Goal: Transaction & Acquisition: Purchase product/service

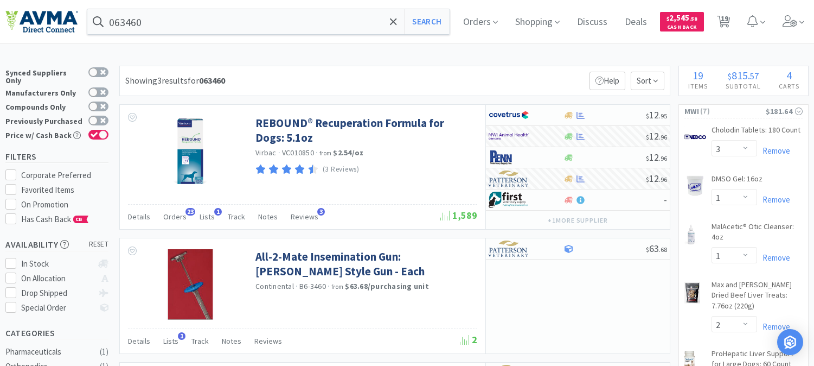
select select "3"
select select "1"
select select "2"
select select "1"
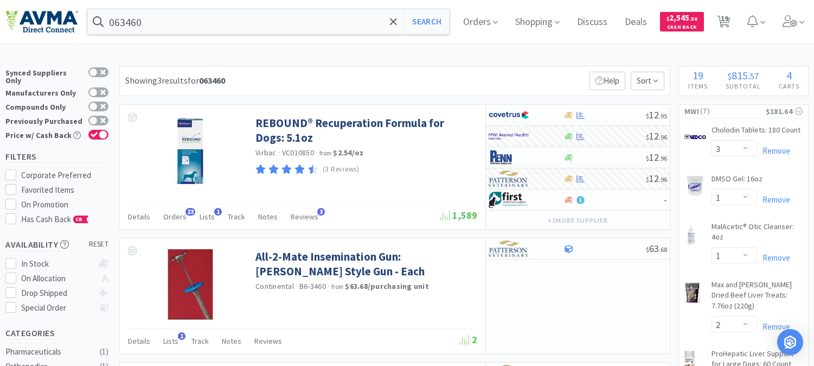
select select "1"
select select "2"
select select "3"
select select "11"
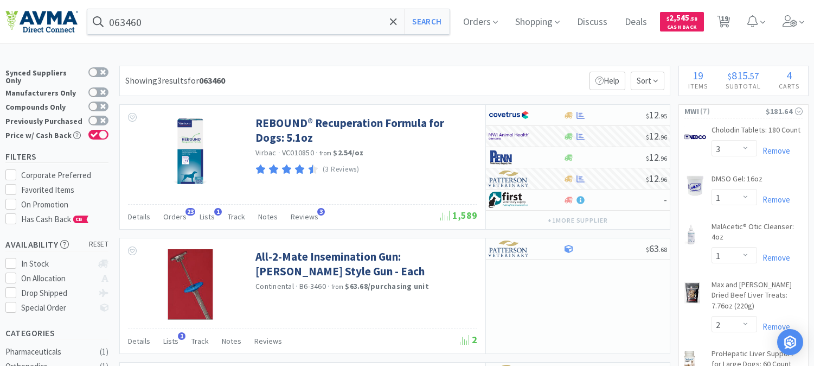
select select "1"
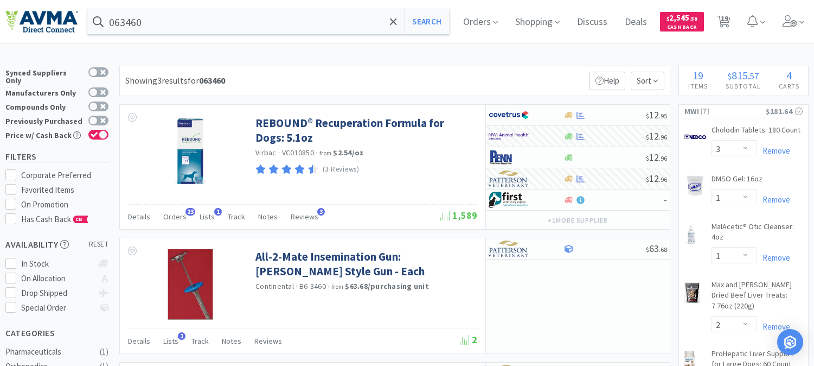
select select "5"
select select "2"
select select "1"
click at [239, 19] on input "063460" at bounding box center [268, 21] width 362 height 25
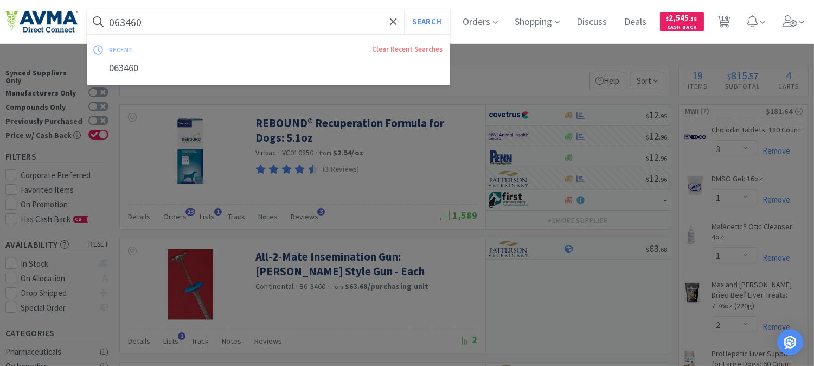
paste input "78826131"
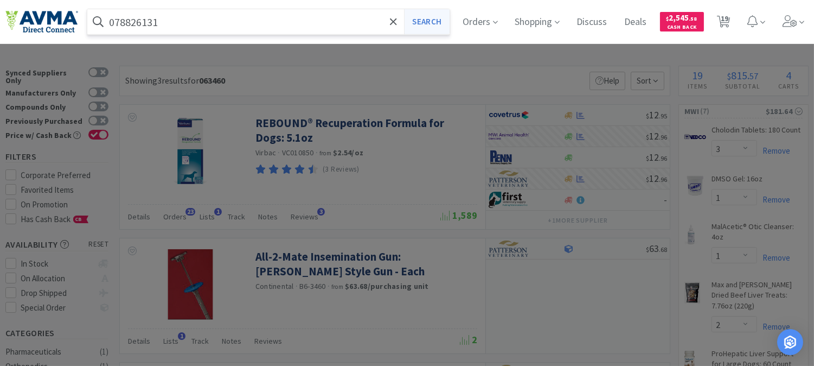
click at [428, 22] on button "Search" at bounding box center [426, 21] width 45 height 25
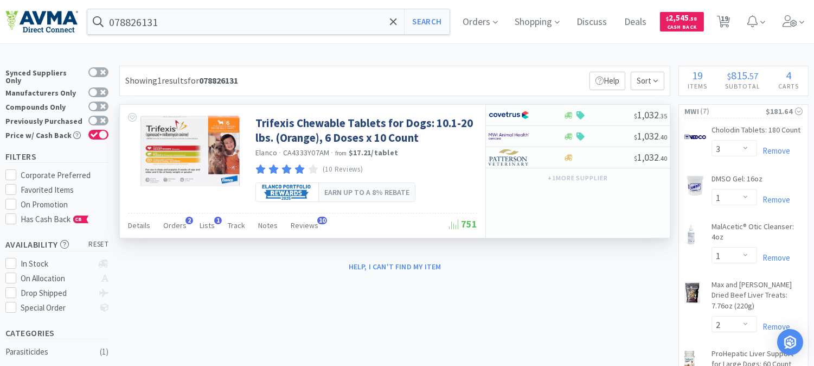
click at [304, 150] on span "CA4333Y07AM" at bounding box center [306, 153] width 47 height 10
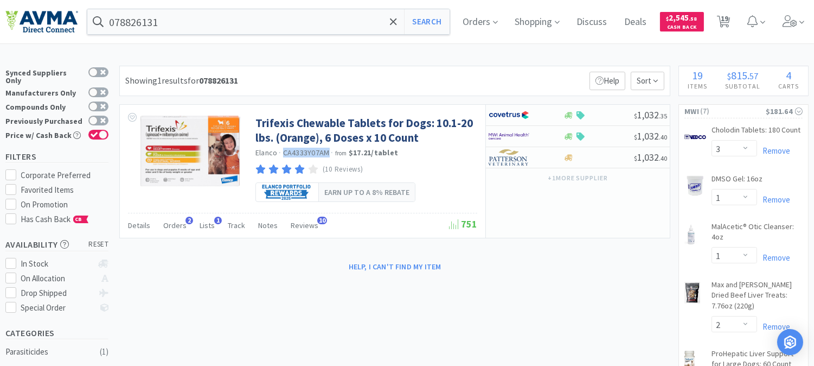
copy span "CA4333Y07AM"
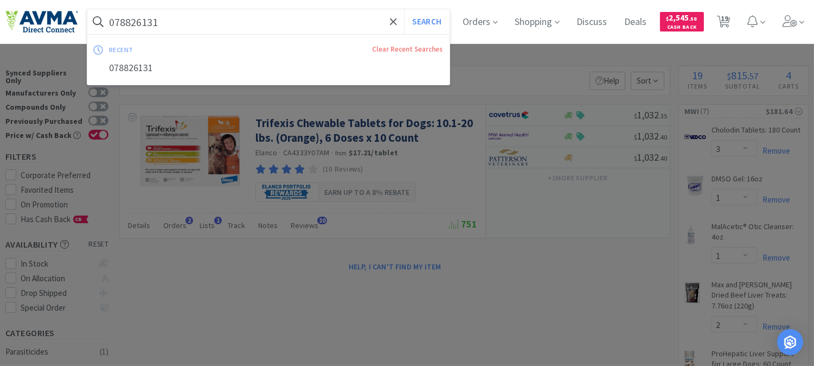
click at [173, 12] on input "078826131" at bounding box center [268, 21] width 362 height 25
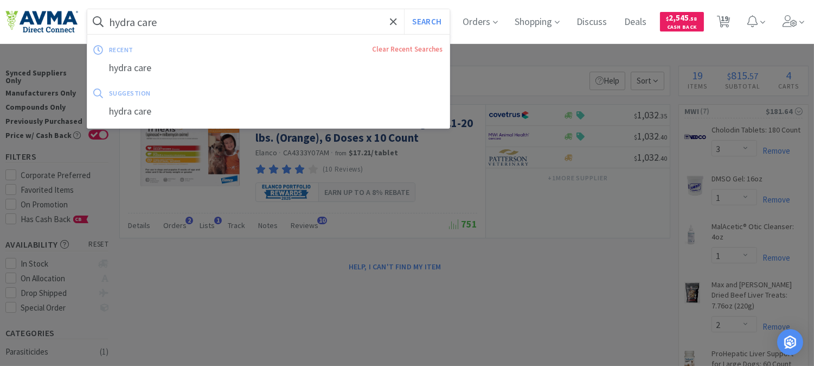
click at [404, 9] on button "Search" at bounding box center [426, 21] width 45 height 25
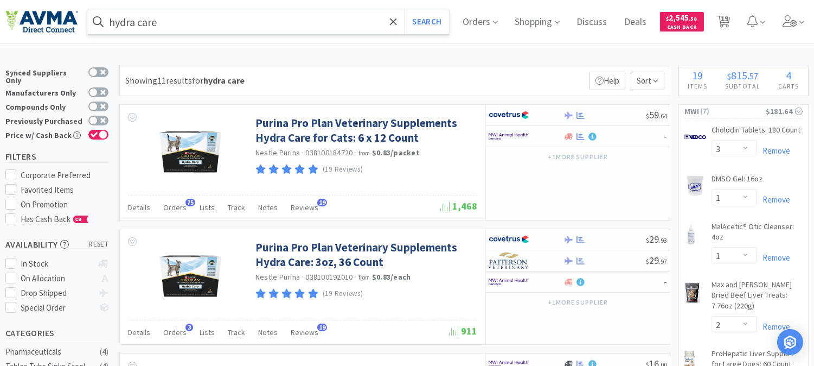
click at [192, 21] on input "hydra care" at bounding box center [268, 21] width 362 height 25
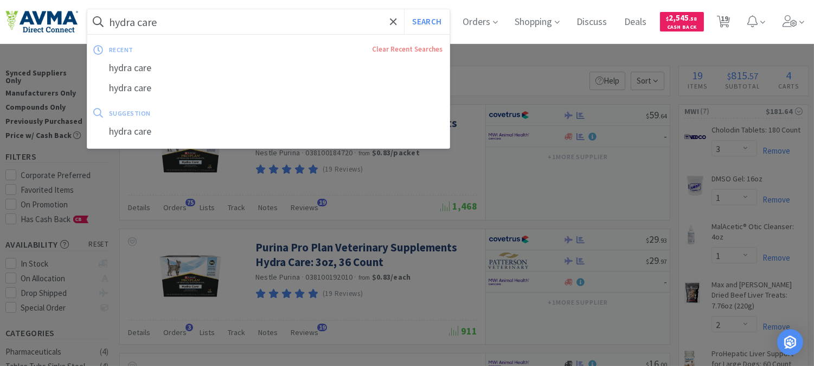
paste input "CA8570240AM"
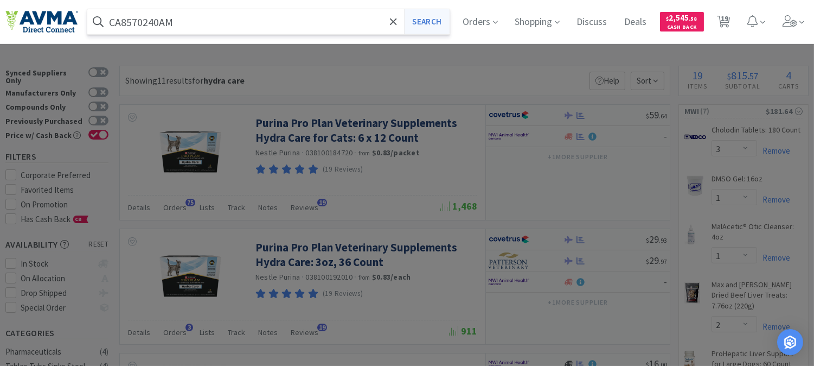
type input "CA8570240AM"
click at [433, 18] on button "Search" at bounding box center [426, 21] width 45 height 25
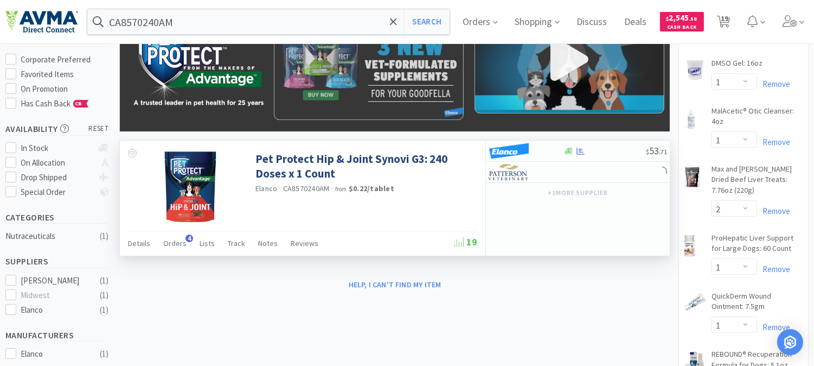
scroll to position [120, 0]
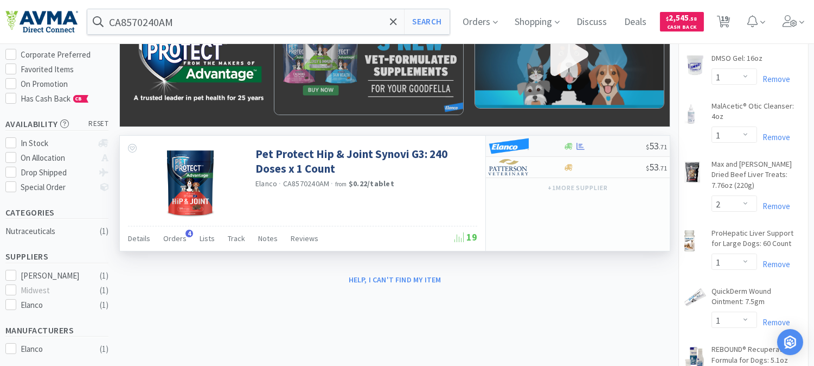
click at [510, 151] on img at bounding box center [509, 146] width 41 height 16
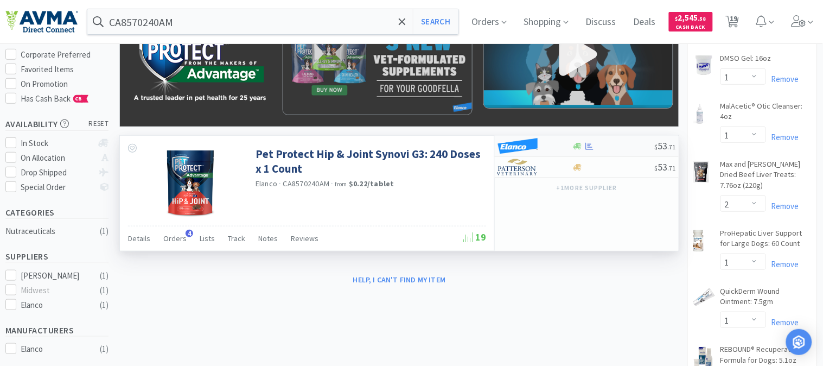
select select "1"
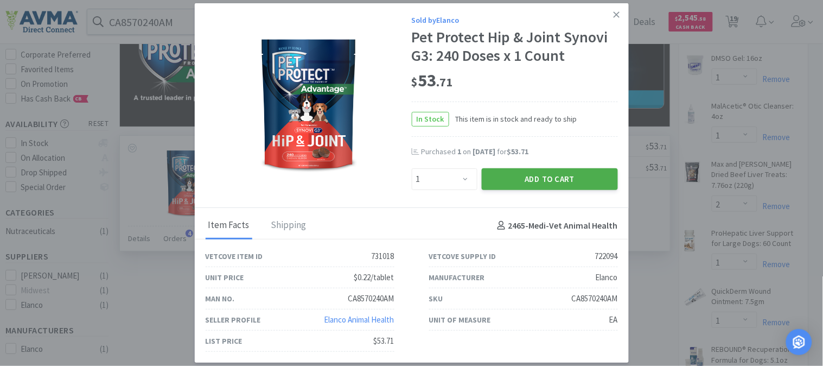
click at [537, 179] on button "Add to Cart" at bounding box center [550, 179] width 136 height 22
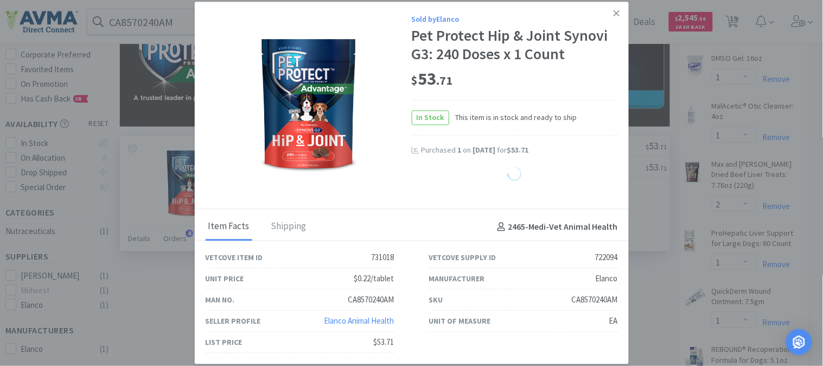
select select "1"
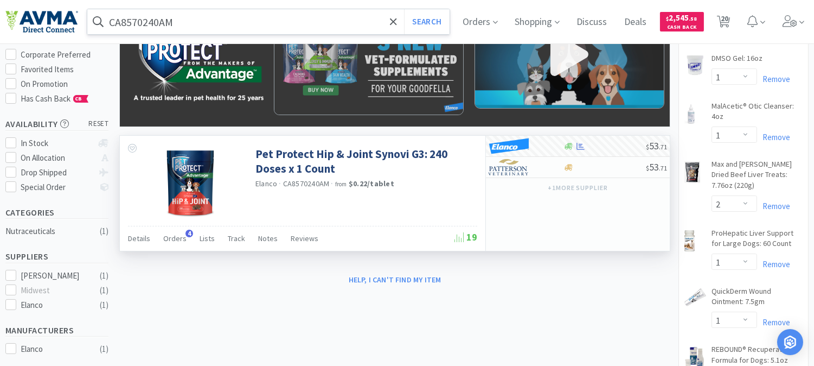
scroll to position [0, 0]
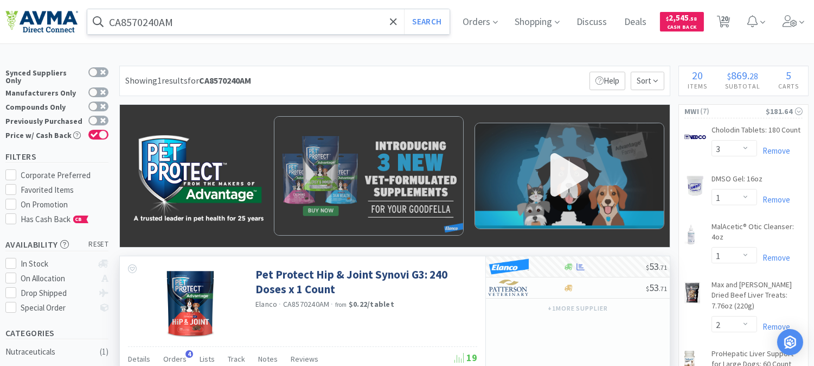
click at [207, 24] on input "CA8570240AM" at bounding box center [268, 21] width 362 height 25
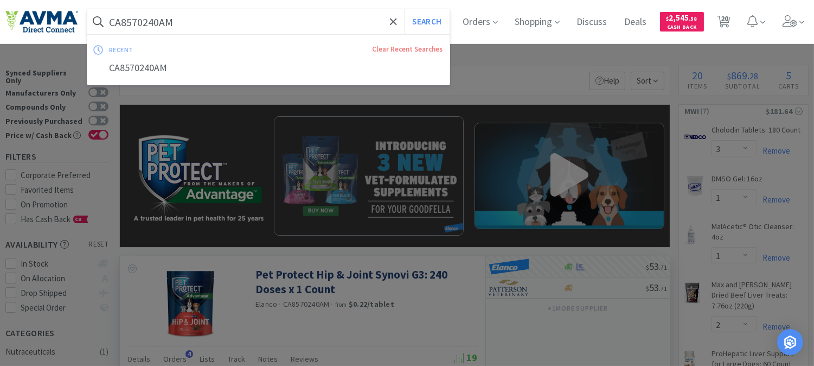
paste input "078013282"
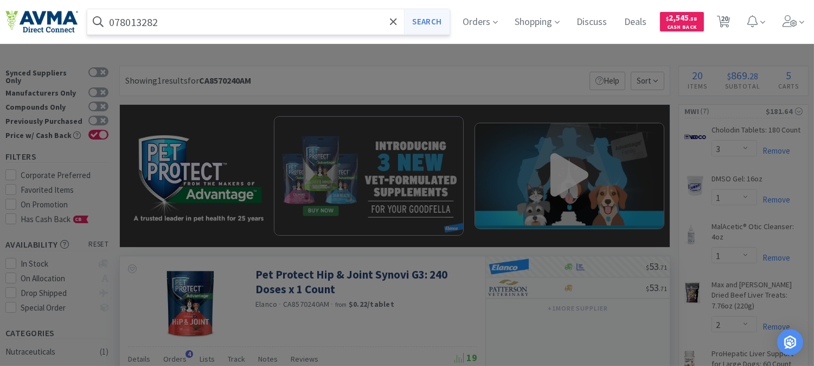
type input "078013282"
click at [441, 23] on button "Search" at bounding box center [426, 21] width 45 height 25
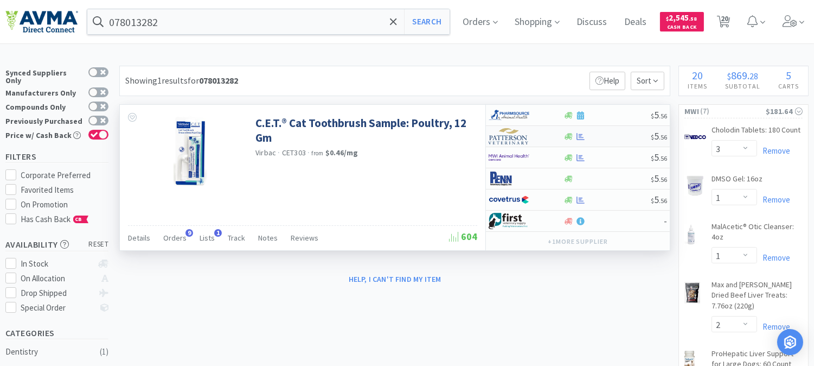
click at [509, 138] on img at bounding box center [509, 136] width 41 height 16
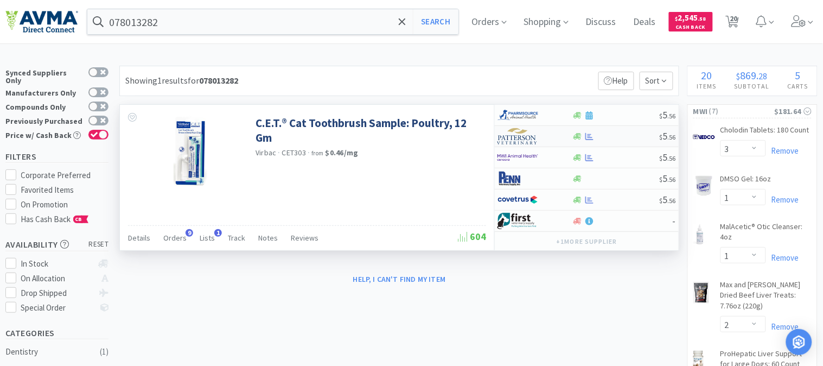
select select "1"
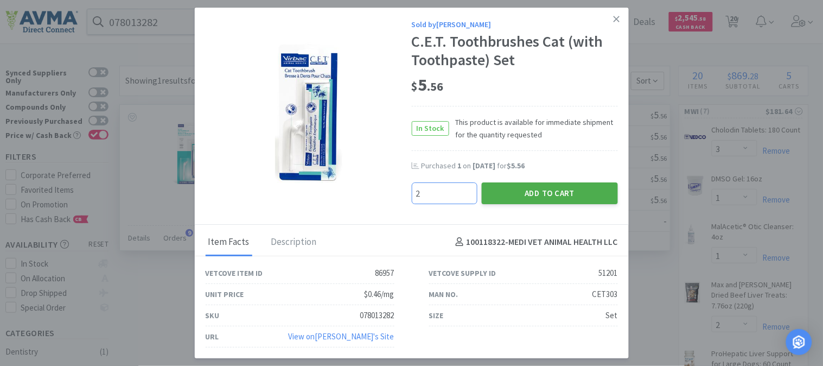
type input "2"
click at [536, 193] on button "Add to Cart" at bounding box center [550, 193] width 136 height 22
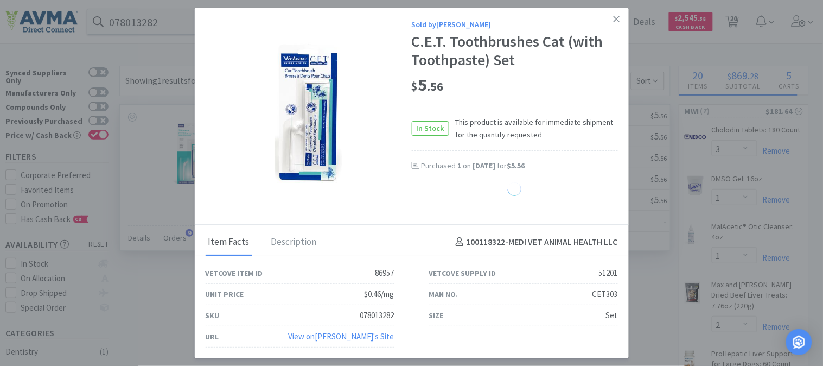
select select "2"
select select "3"
select select "11"
select select "1"
select select "5"
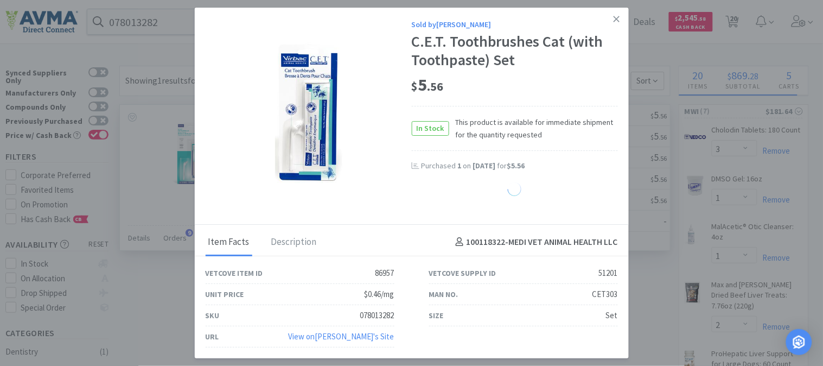
select select "2"
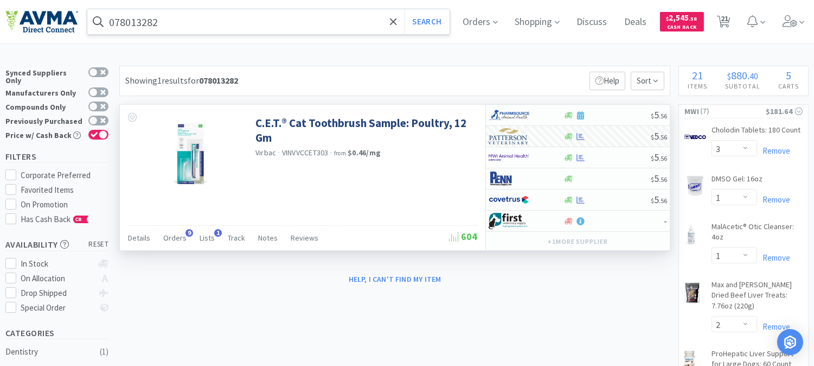
click at [170, 22] on input "078013282" at bounding box center [268, 21] width 362 height 25
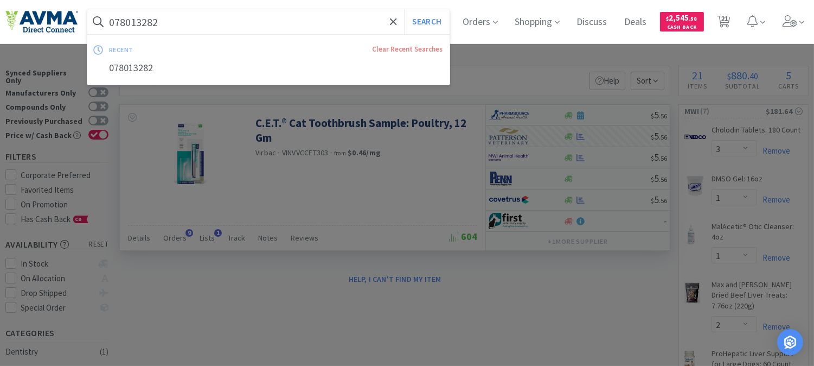
paste input "36275"
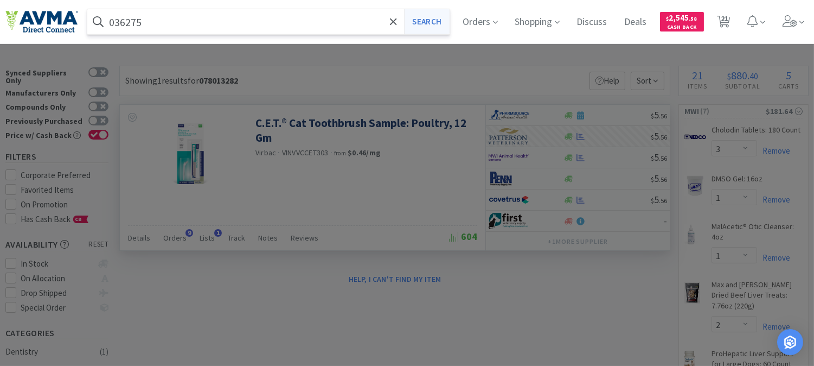
type input "036275"
click at [421, 28] on button "Search" at bounding box center [426, 21] width 45 height 25
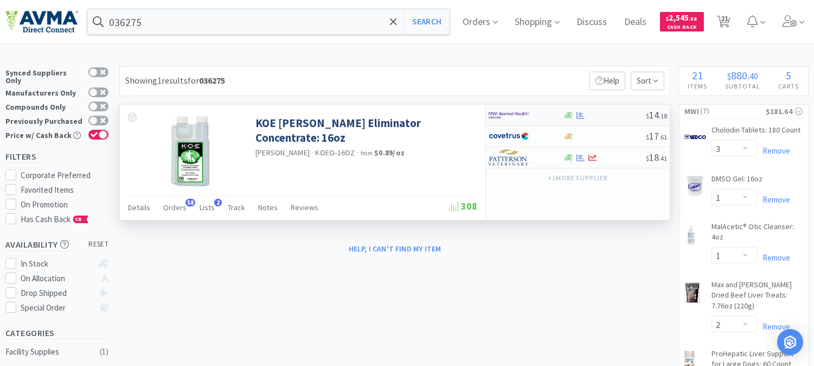
click at [514, 115] on img at bounding box center [509, 115] width 41 height 16
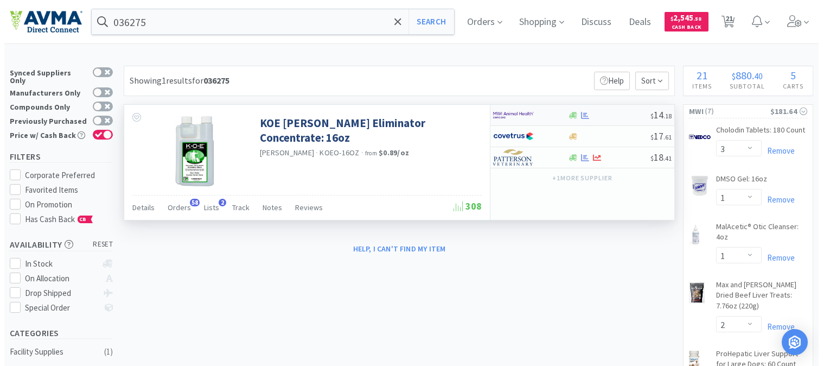
select select "1"
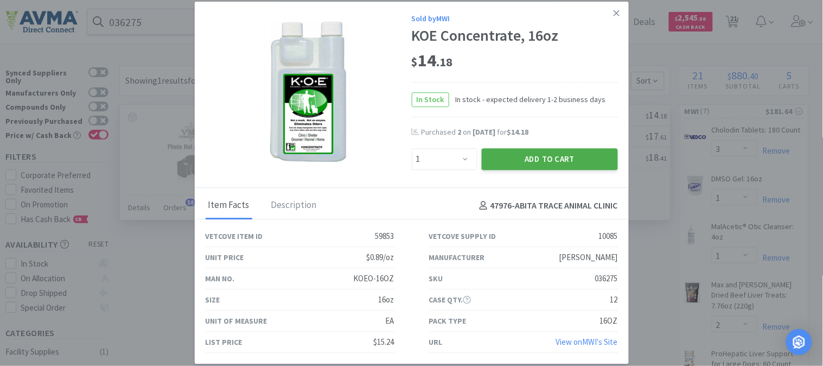
click at [538, 160] on button "Add to Cart" at bounding box center [550, 159] width 136 height 22
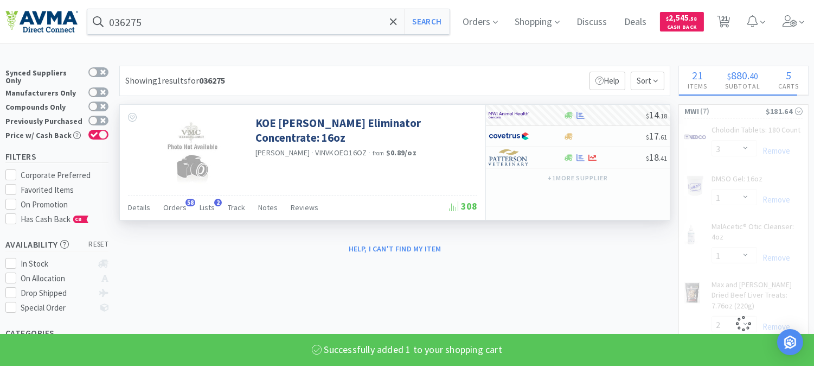
select select "1"
select select "2"
select select "1"
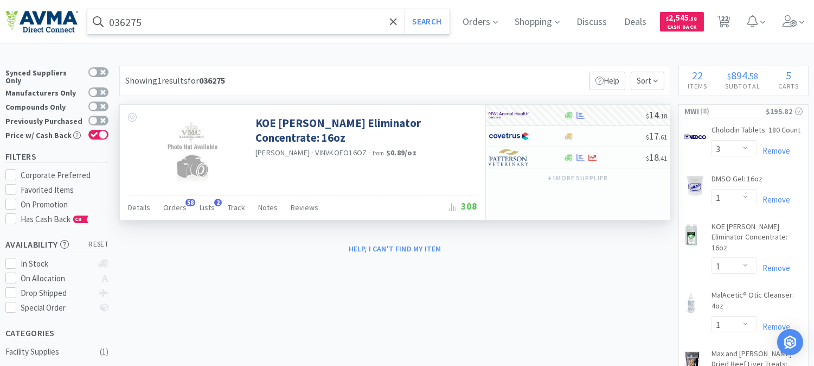
click at [178, 24] on input "036275" at bounding box center [268, 21] width 362 height 25
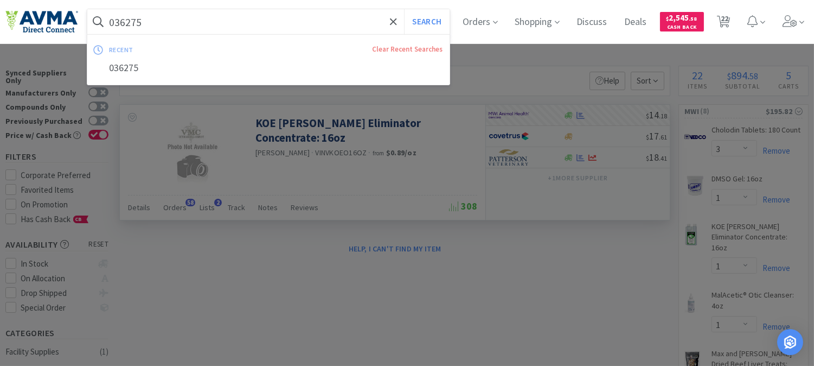
paste input "7"
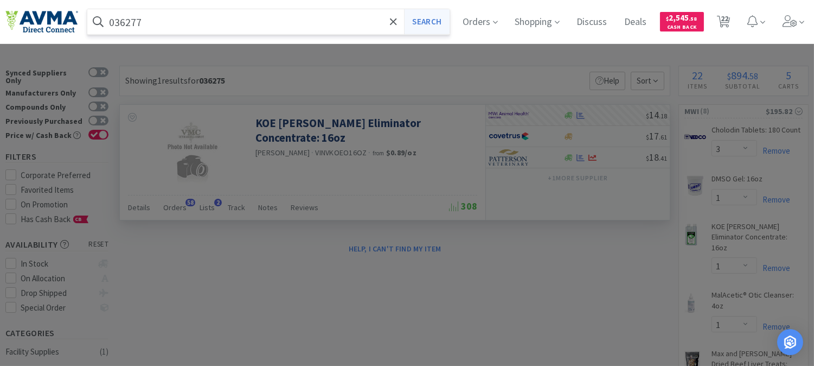
type input "036277"
click at [442, 14] on button "Search" at bounding box center [426, 21] width 45 height 25
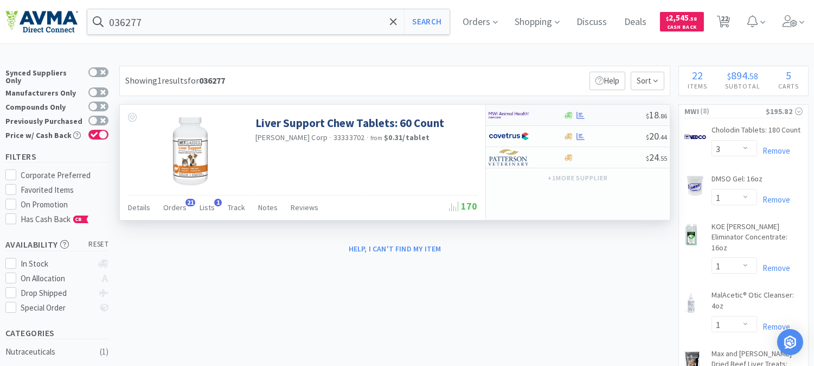
click at [500, 113] on img at bounding box center [509, 115] width 41 height 16
select select "1"
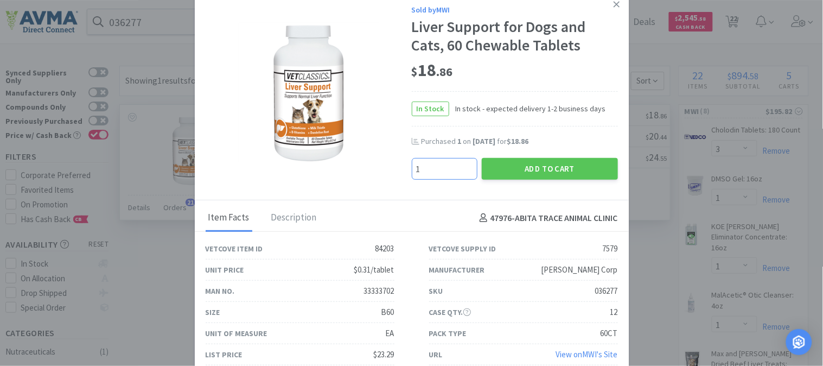
type input "1"
click at [563, 163] on button "Add to Cart" at bounding box center [550, 169] width 136 height 22
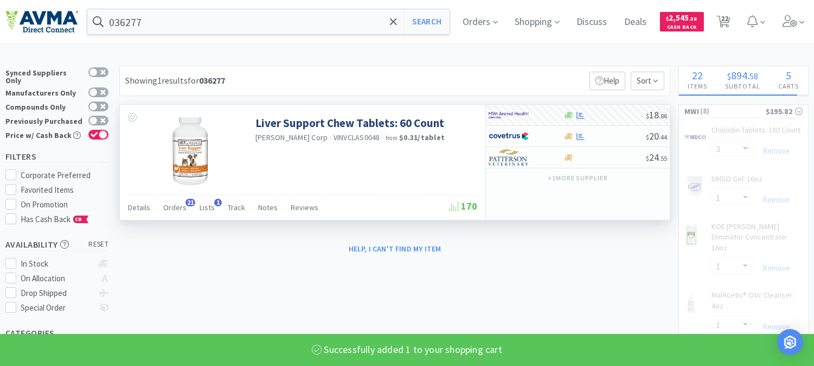
select select "1"
select select "2"
select select "1"
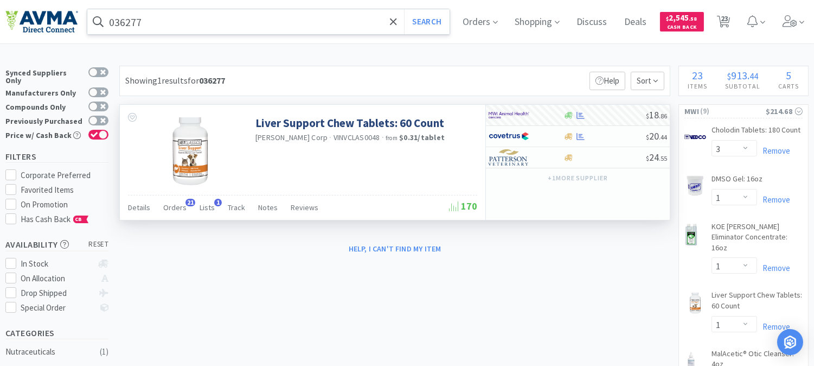
click at [195, 33] on input "036277" at bounding box center [268, 21] width 362 height 25
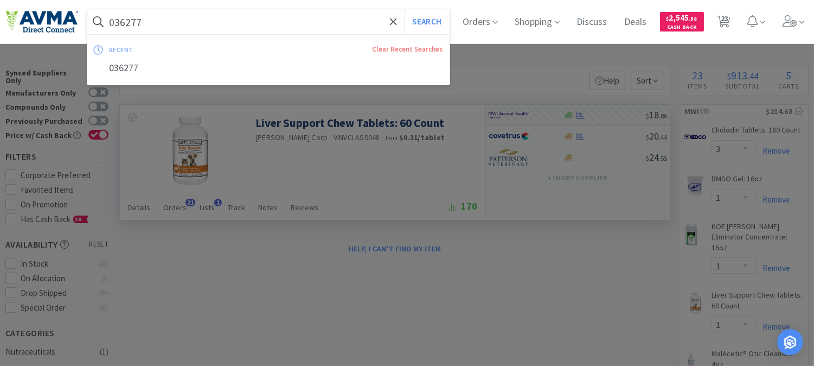
paste input "73099"
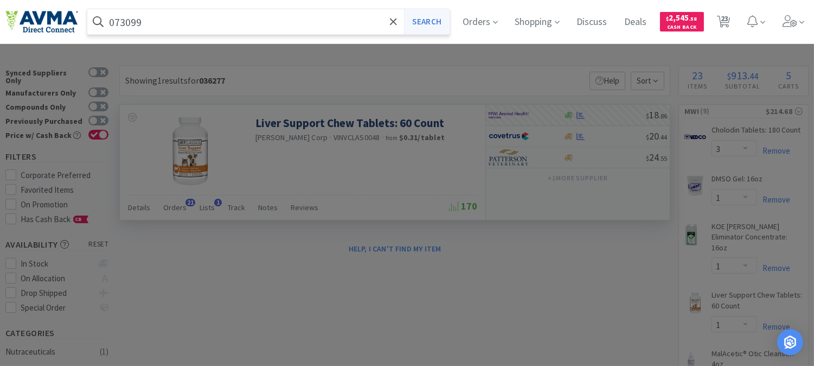
type input "073099"
click at [447, 17] on button "Search" at bounding box center [426, 21] width 45 height 25
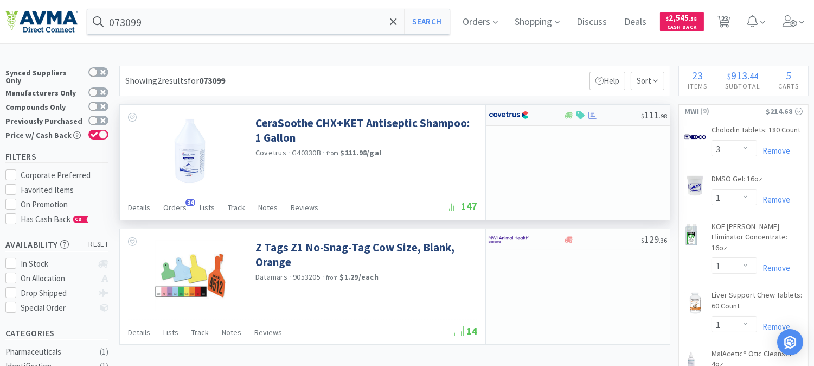
click at [513, 116] on img at bounding box center [509, 115] width 41 height 16
select select "1"
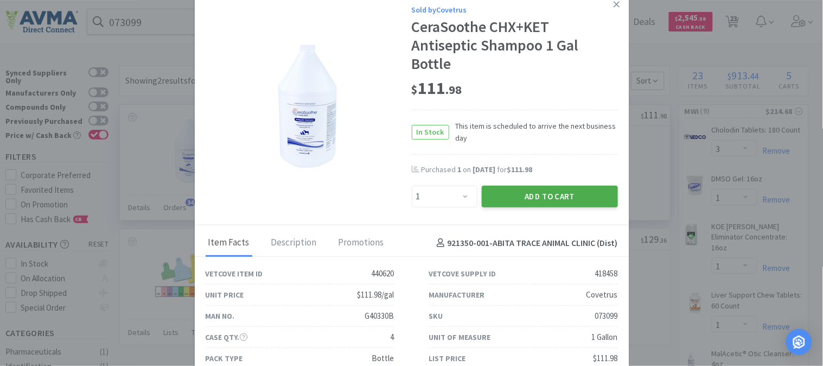
click at [531, 195] on button "Add to Cart" at bounding box center [550, 197] width 136 height 22
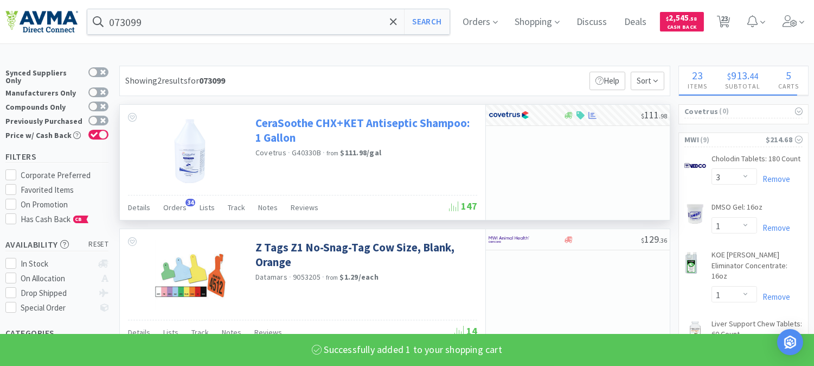
select select "1"
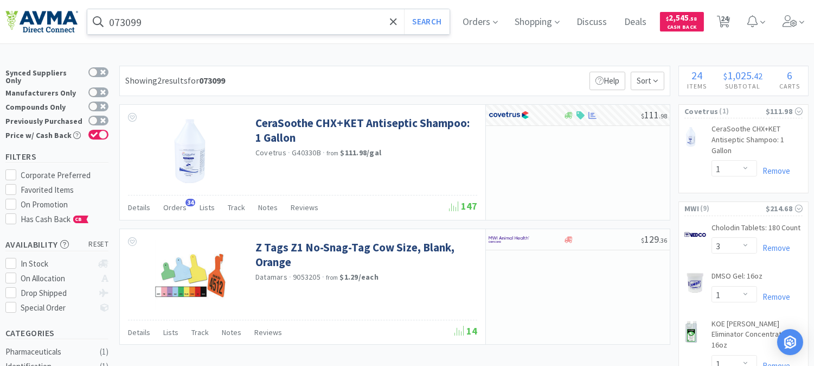
click at [167, 22] on input "073099" at bounding box center [268, 21] width 362 height 25
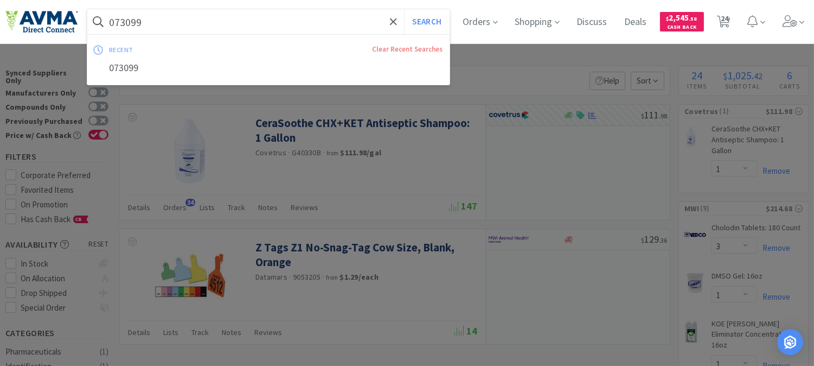
paste input "47664"
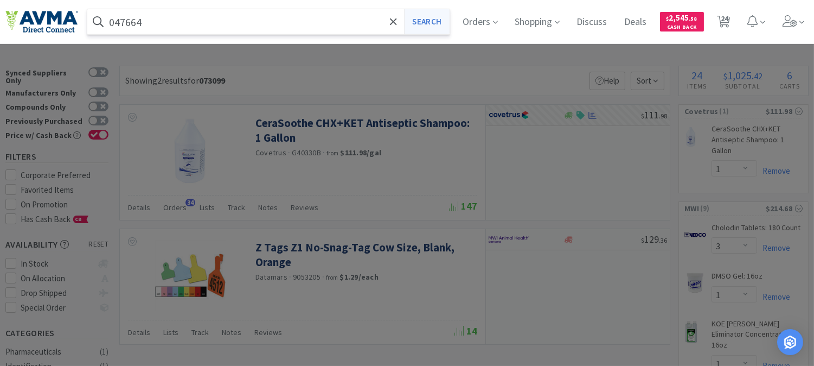
click at [427, 22] on button "Search" at bounding box center [426, 21] width 45 height 25
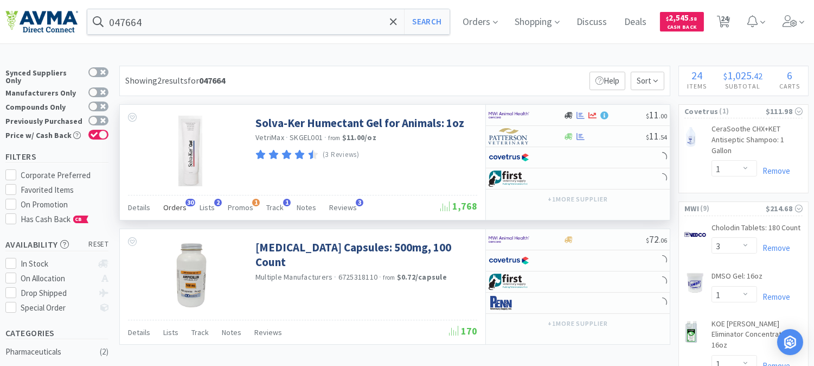
click at [181, 205] on span "Orders" at bounding box center [174, 207] width 23 height 10
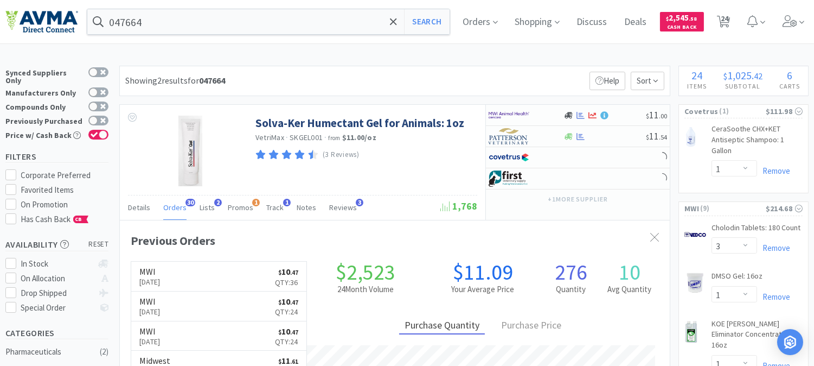
scroll to position [290, 550]
click at [150, 277] on p "[DATE]" at bounding box center [149, 282] width 21 height 12
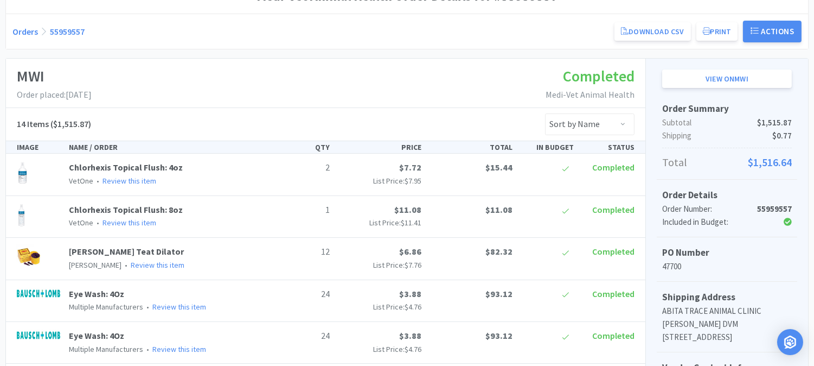
scroll to position [60, 0]
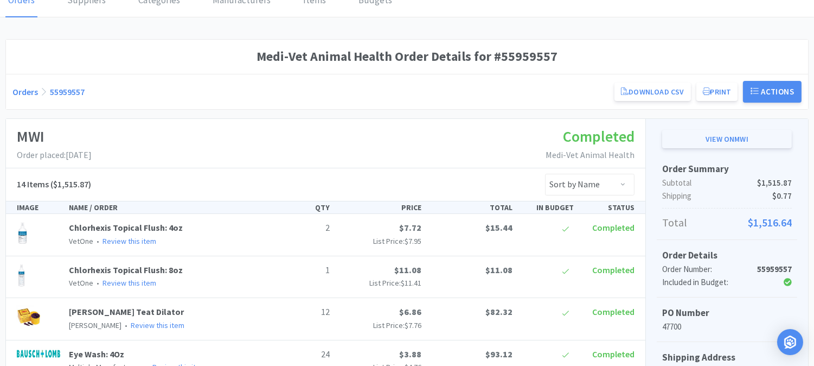
click at [728, 138] on link "View on MWI" at bounding box center [728, 139] width 130 height 18
click at [718, 90] on button "Print" at bounding box center [718, 91] width 42 height 18
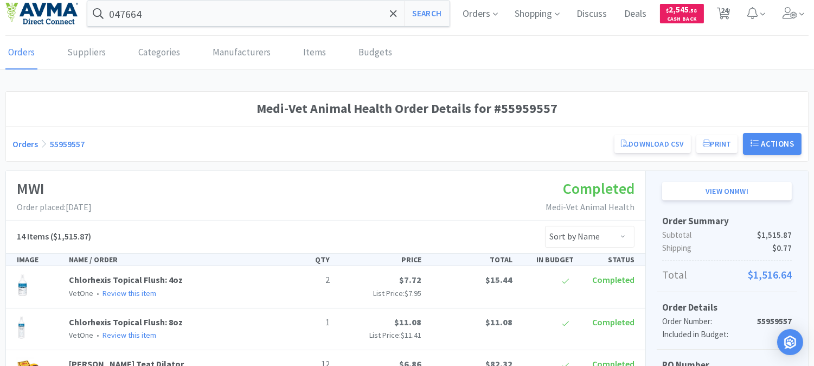
scroll to position [0, 0]
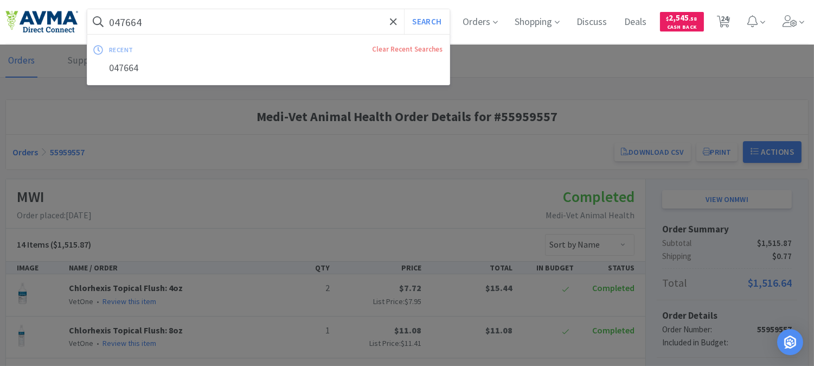
click at [190, 26] on input "047664" at bounding box center [268, 21] width 362 height 25
paste input "71142"
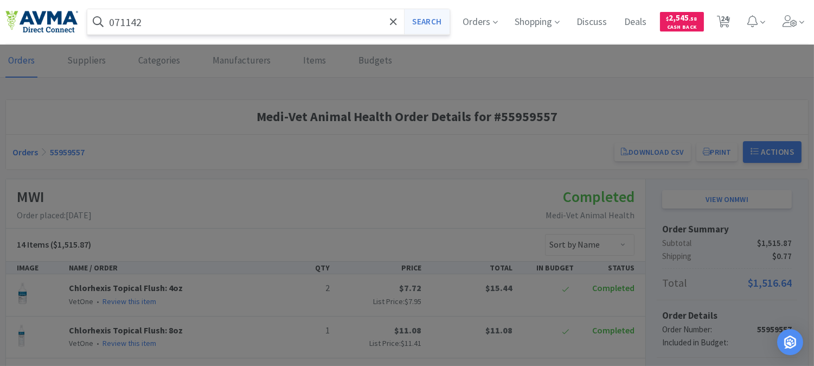
type input "071142"
click at [420, 24] on button "Search" at bounding box center [426, 21] width 45 height 25
select select "1"
select select "3"
select select "1"
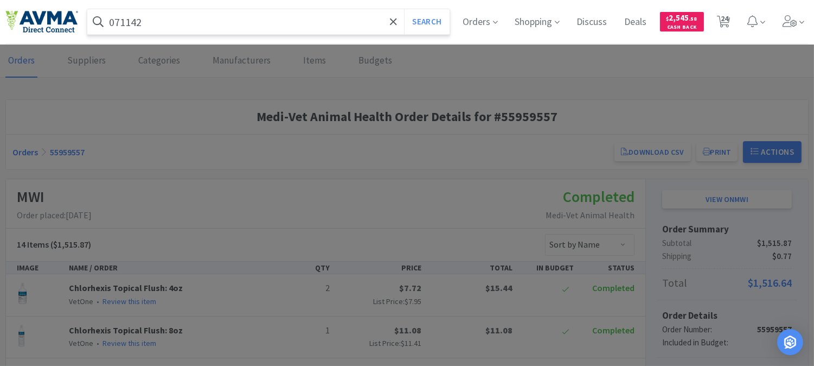
select select "1"
select select "2"
select select "1"
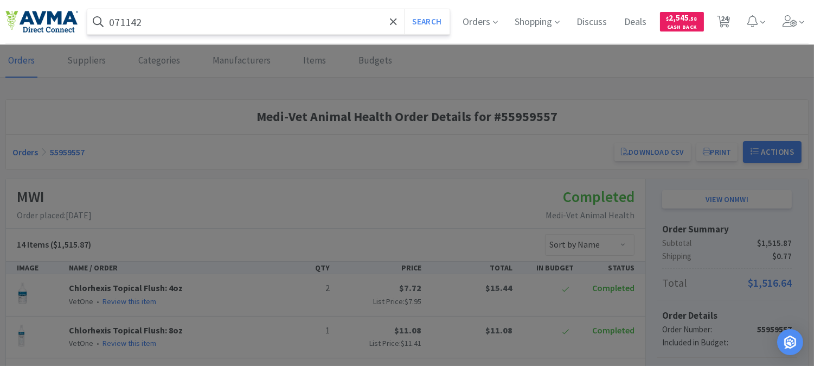
select select "1"
select select "2"
select select "3"
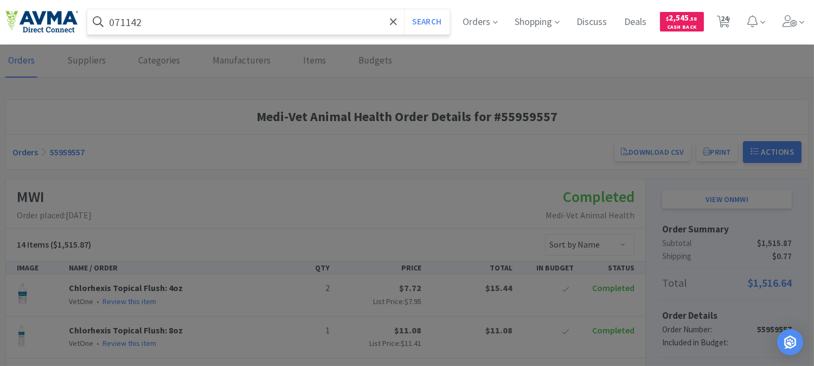
select select "11"
select select "1"
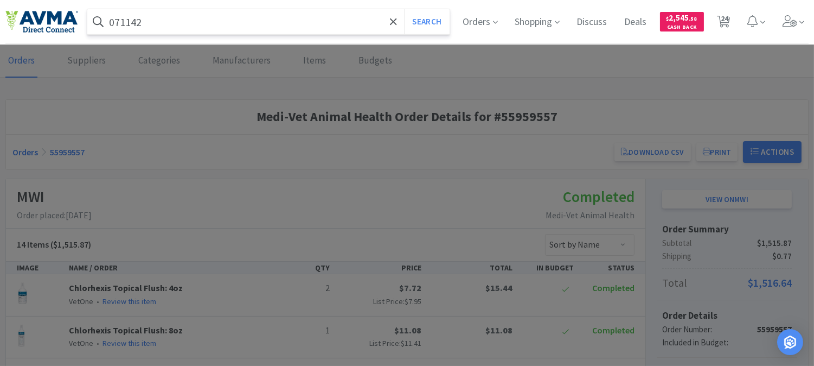
select select "1"
select select "5"
select select "2"
select select "1"
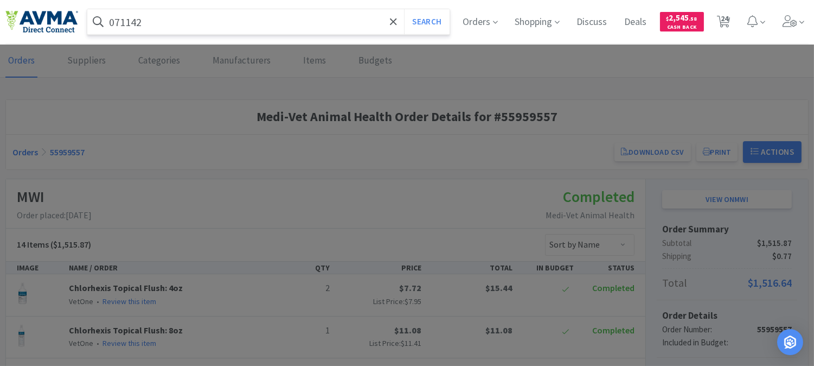
select select "1"
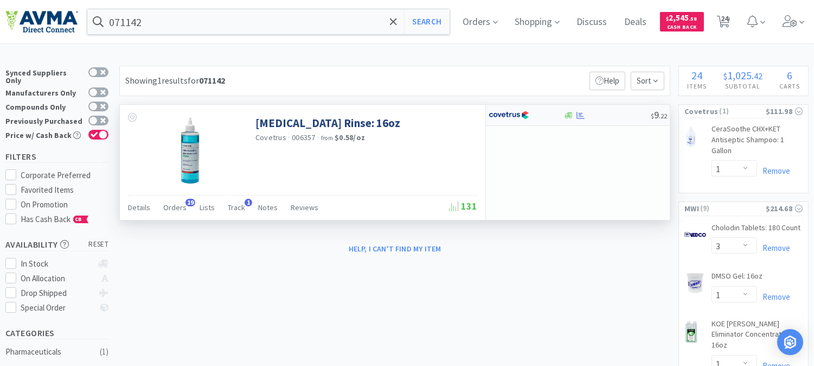
click at [520, 116] on img at bounding box center [509, 115] width 41 height 16
select select "1"
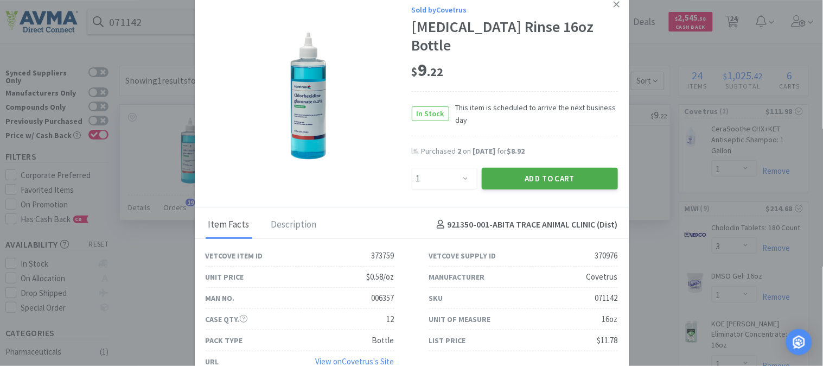
click at [533, 174] on button "Add to Cart" at bounding box center [550, 179] width 136 height 22
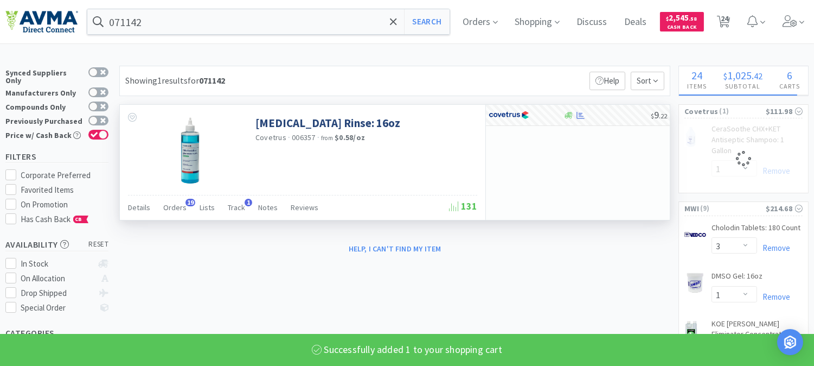
select select "1"
